Goal: Transaction & Acquisition: Purchase product/service

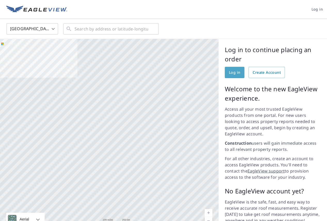
click at [232, 69] on span "Log in" at bounding box center [234, 72] width 11 height 6
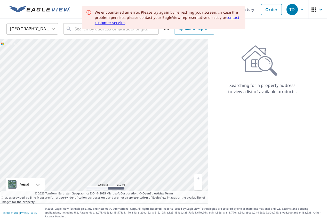
click at [219, 47] on div "Searching for a property address to view a list of available products." at bounding box center [262, 70] width 108 height 50
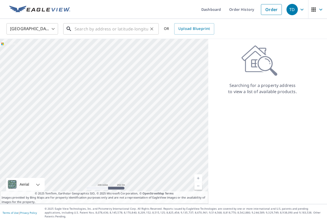
click at [92, 31] on input "text" at bounding box center [112, 29] width 74 height 14
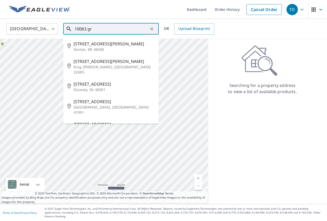
type input "10083 gri"
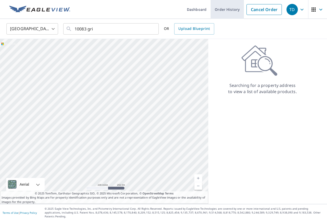
click at [235, 11] on link "Order History" at bounding box center [227, 9] width 33 height 19
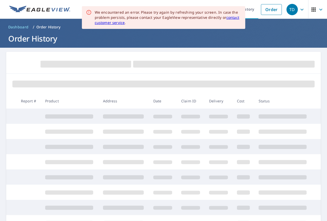
click at [117, 53] on div at bounding box center [163, 63] width 315 height 22
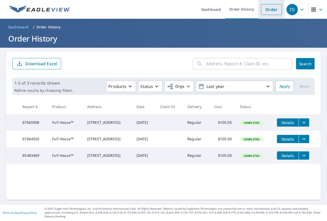
click at [268, 11] on link "Order" at bounding box center [271, 9] width 21 height 11
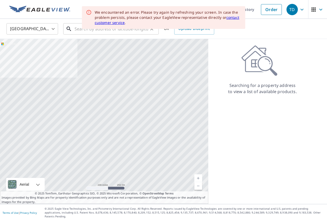
click at [80, 31] on input "text" at bounding box center [112, 29] width 74 height 14
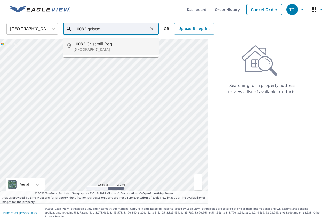
click at [80, 44] on span "10083 Gristmill Rdg" at bounding box center [114, 44] width 81 height 6
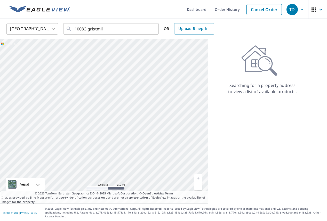
type input "10083 Gristmill Rdg Eden Prairie, MN 55347"
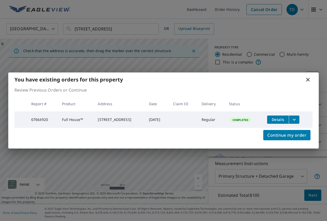
click at [307, 79] on icon at bounding box center [308, 80] width 6 height 6
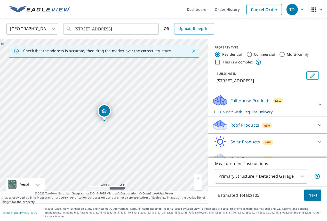
click at [106, 124] on div "10083 Gristmill Rdg Eden Prairie, MN 55347" at bounding box center [104, 121] width 208 height 165
click at [201, 179] on link "Current Level 17, Zoom In" at bounding box center [199, 179] width 8 height 8
click at [201, 179] on link "Current Level 18, Zoom In" at bounding box center [199, 179] width 8 height 8
drag, startPoint x: 167, startPoint y: 139, endPoint x: 160, endPoint y: 142, distance: 7.6
click at [160, 142] on div "10083 Gristmill Rdg Eden Prairie, MN 55347" at bounding box center [104, 121] width 208 height 165
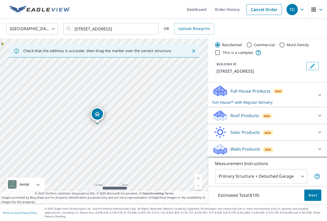
click at [242, 114] on p "Roof Products" at bounding box center [245, 116] width 29 height 6
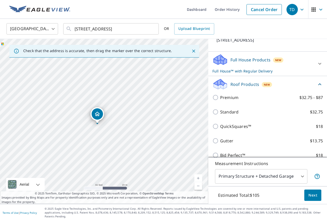
scroll to position [37, 0]
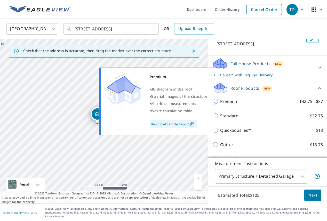
click at [218, 102] on input "Premium $32.75 - $87" at bounding box center [217, 101] width 8 height 6
checkbox input "true"
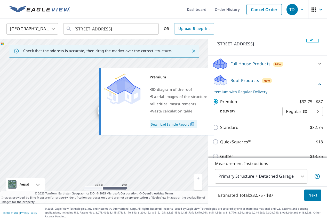
checkbox input "false"
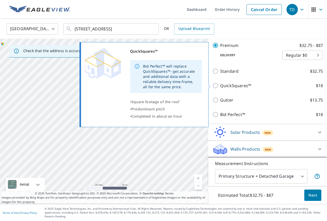
scroll to position [94, 0]
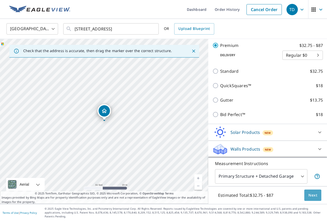
click at [316, 196] on span "Next" at bounding box center [313, 195] width 9 height 6
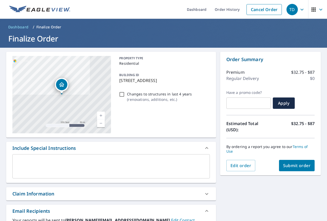
click at [296, 163] on span "Submit order" at bounding box center [297, 166] width 28 height 6
